Goal: Find specific page/section: Find specific page/section

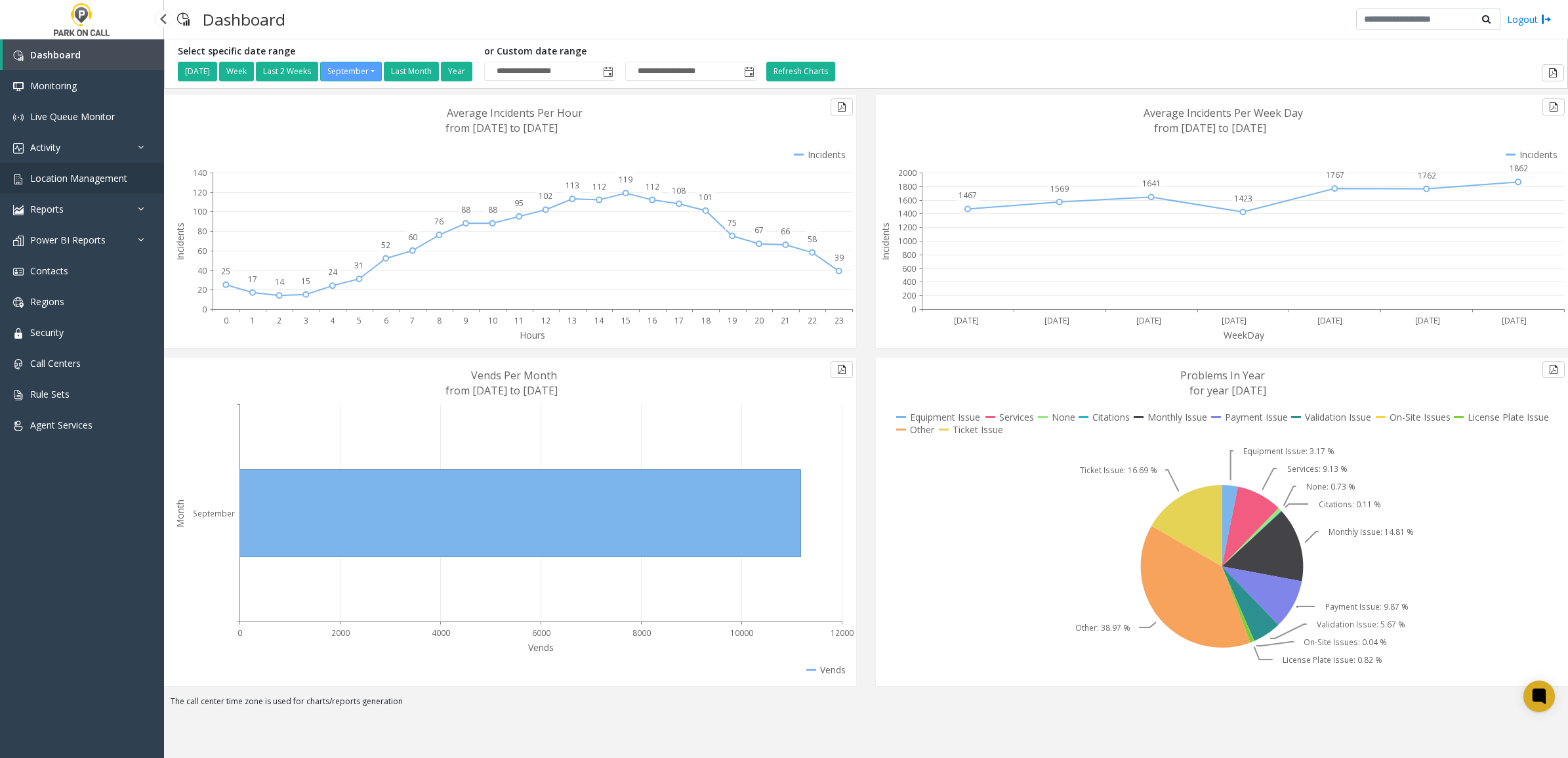
click at [76, 179] on span "Location Management" at bounding box center [79, 178] width 97 height 12
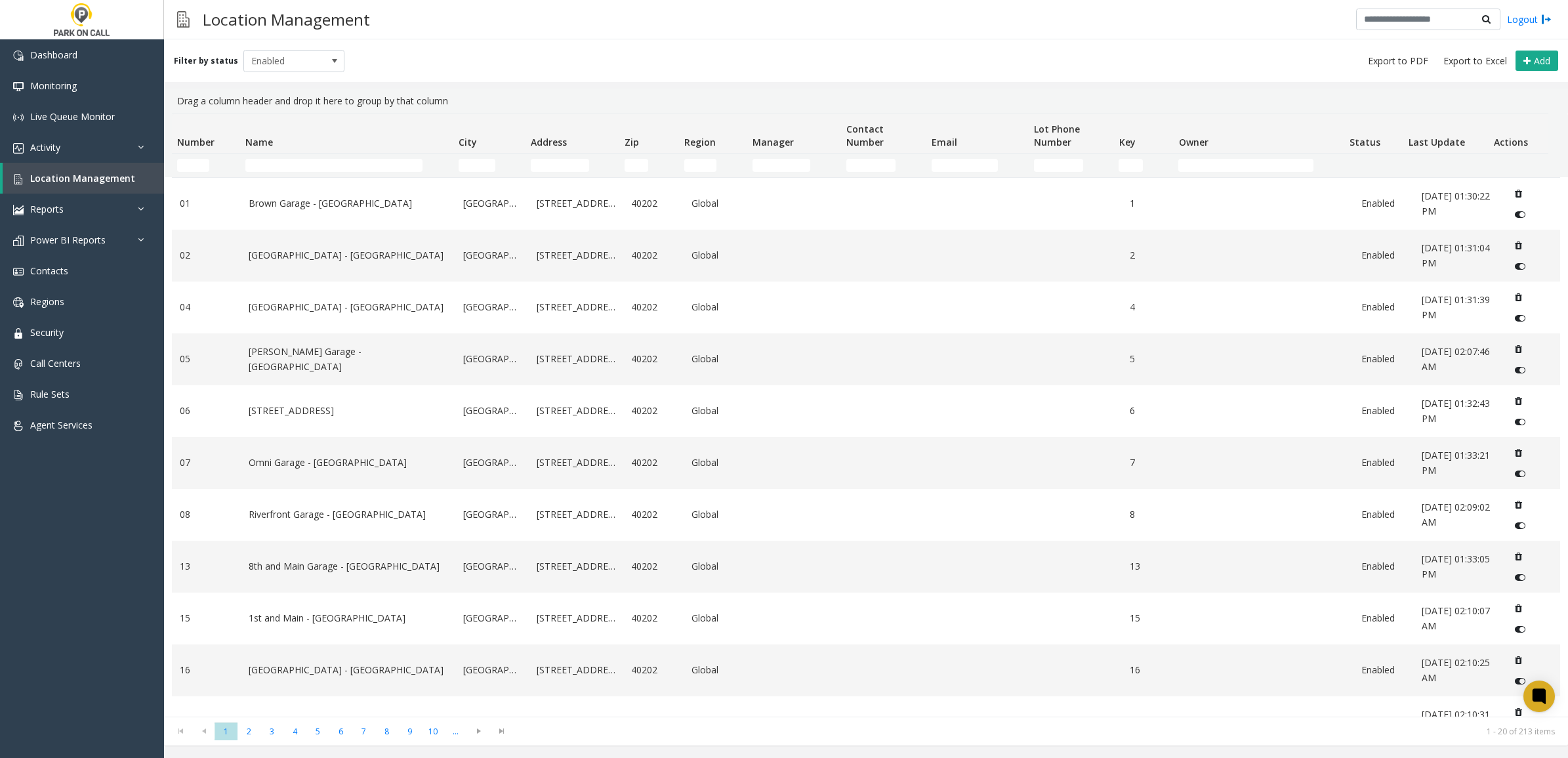
click at [315, 157] on td "Name Filter" at bounding box center [347, 166] width 214 height 24
click at [313, 166] on input "Name Filter" at bounding box center [334, 166] width 178 height 13
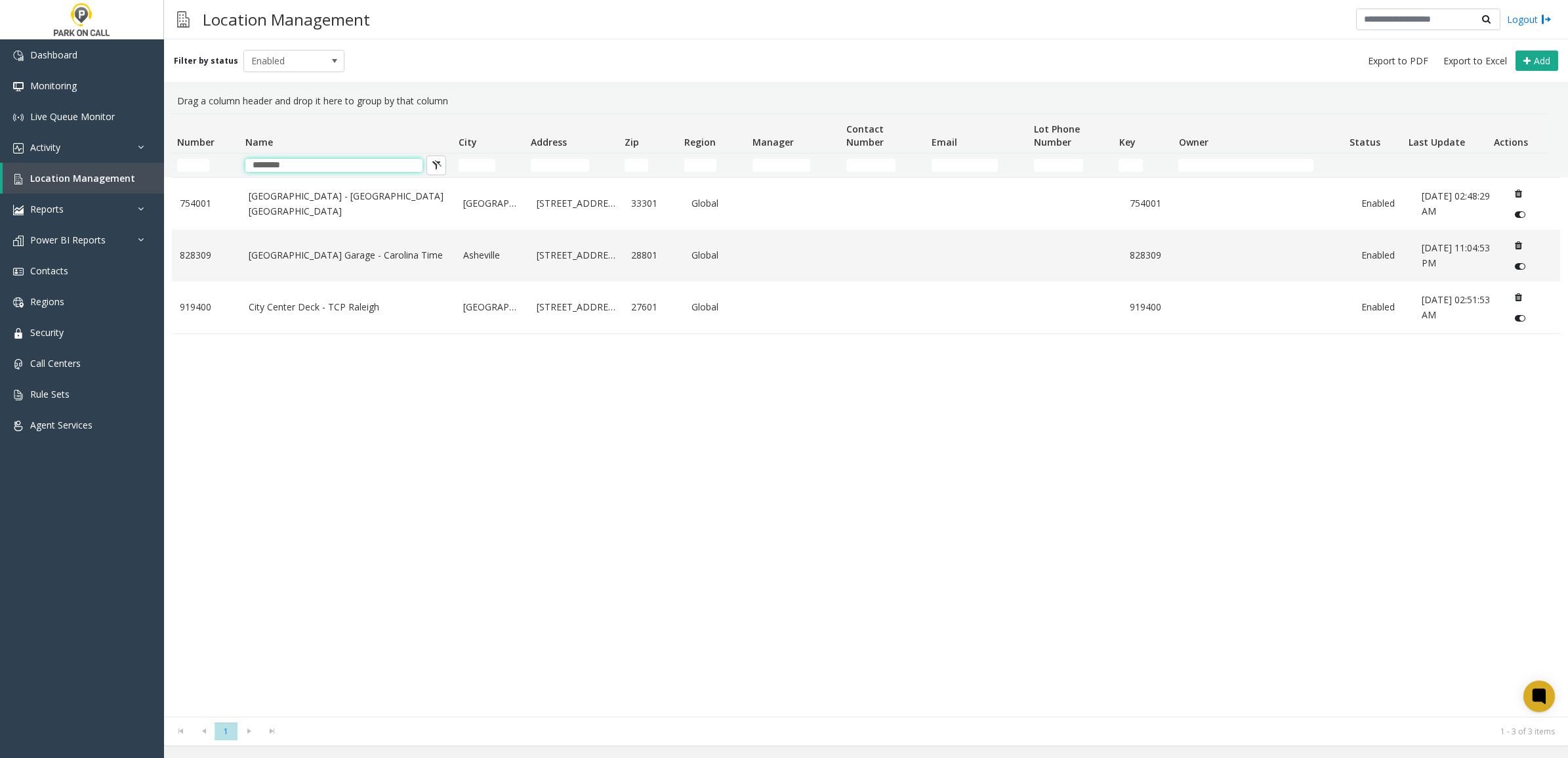
type input "********"
click at [310, 443] on div "[GEOGRAPHIC_DATA] - [GEOGRAPHIC_DATA] [GEOGRAPHIC_DATA] [STREET_ADDRESS] Global…" at bounding box center [866, 447] width 1389 height 540
click at [413, 256] on link "[GEOGRAPHIC_DATA] Garage - Carolina Time" at bounding box center [349, 255] width 200 height 15
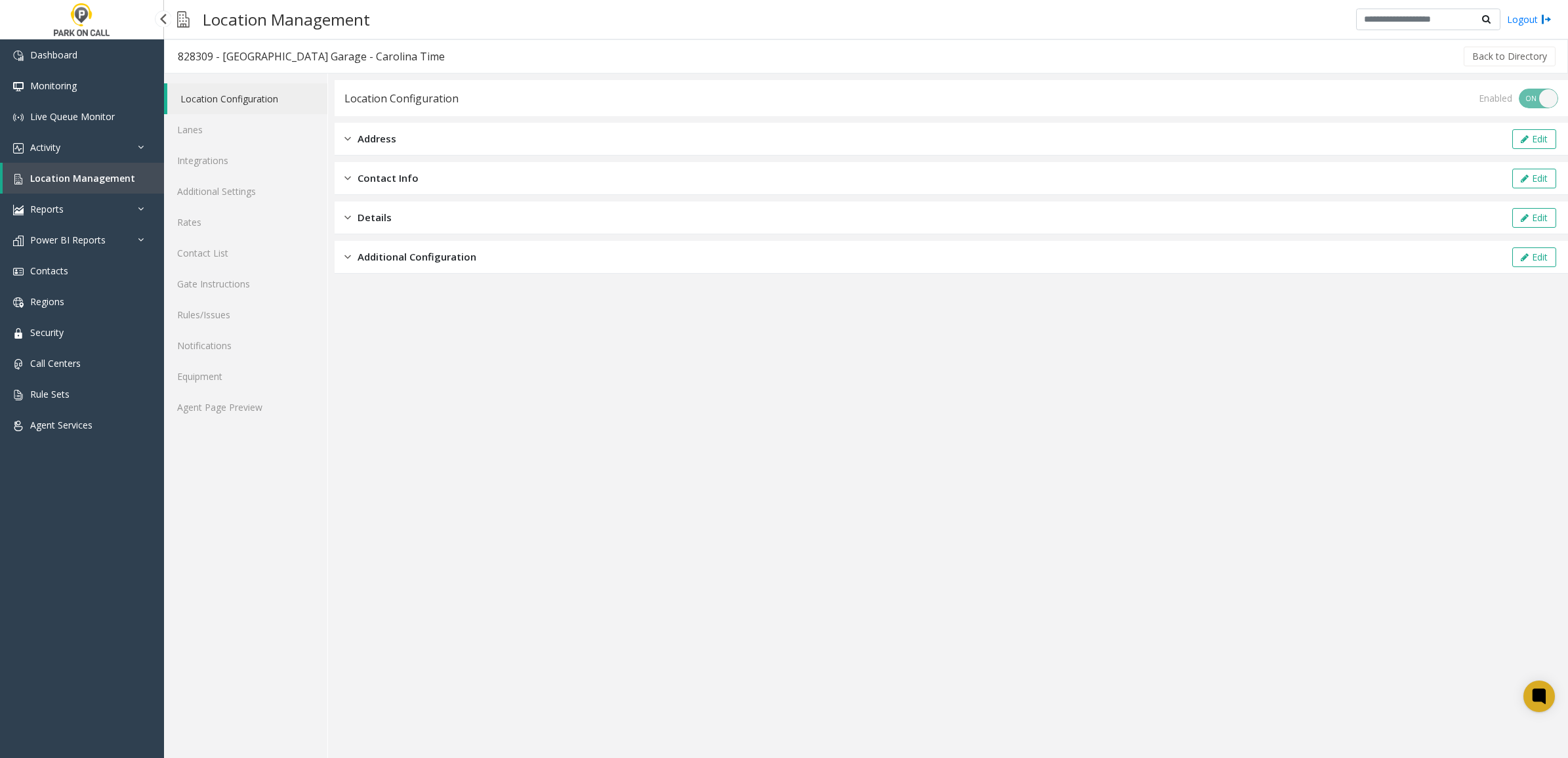
click at [46, 164] on link "Location Management" at bounding box center [83, 178] width 162 height 31
